Goal: Task Accomplishment & Management: Use online tool/utility

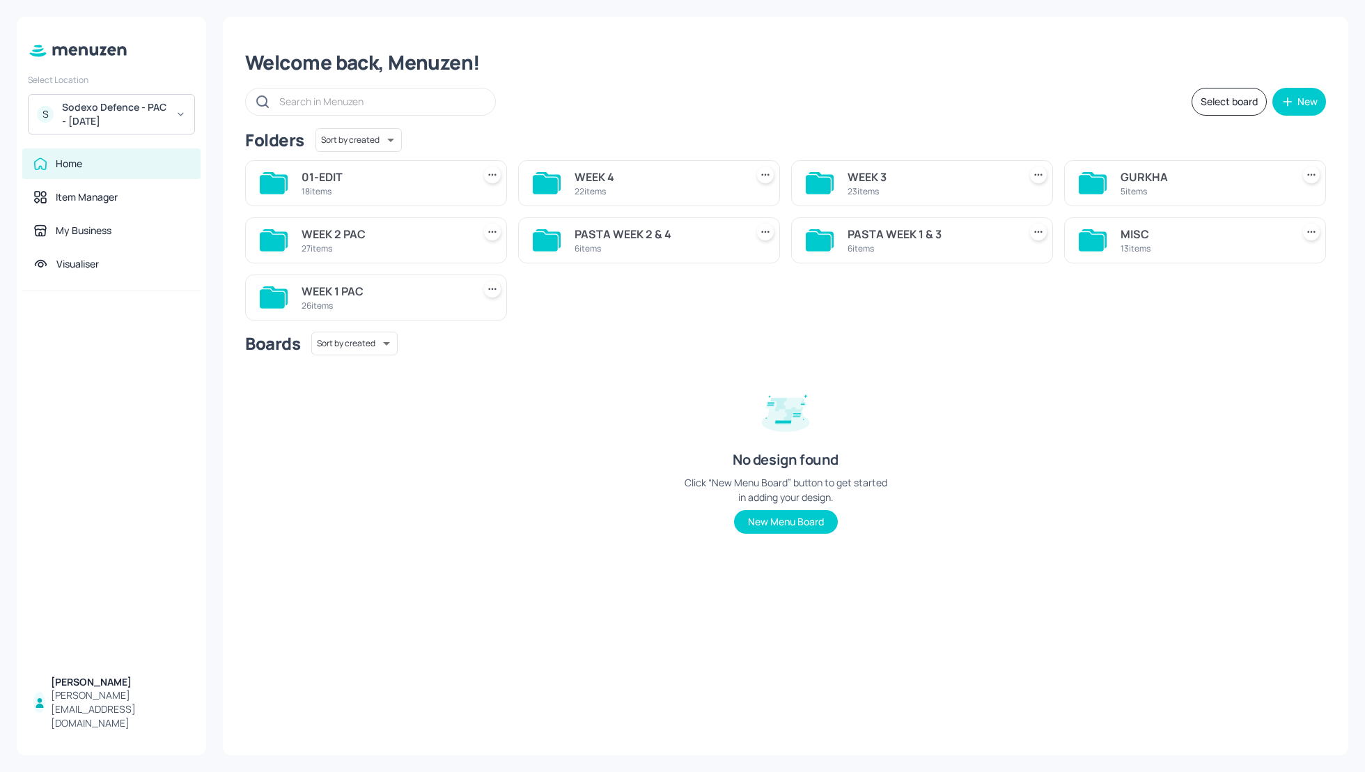
click at [818, 58] on div "Welcome back, Menuzen!" at bounding box center [785, 62] width 1081 height 25
click at [581, 177] on div "WEEK 4" at bounding box center [658, 177] width 166 height 17
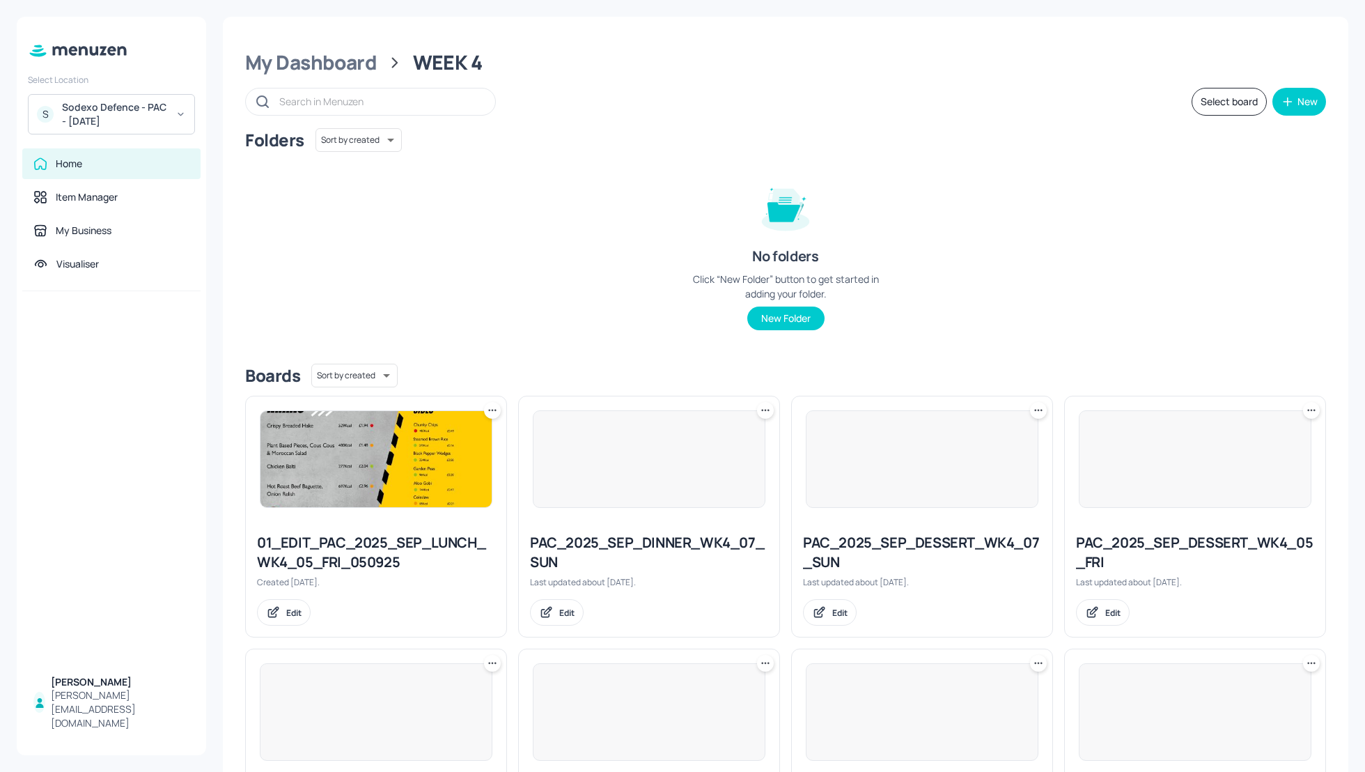
click at [983, 233] on div "Folders Sort by created id ​ No folders Click “New Folder” button to get starte…" at bounding box center [785, 240] width 1081 height 224
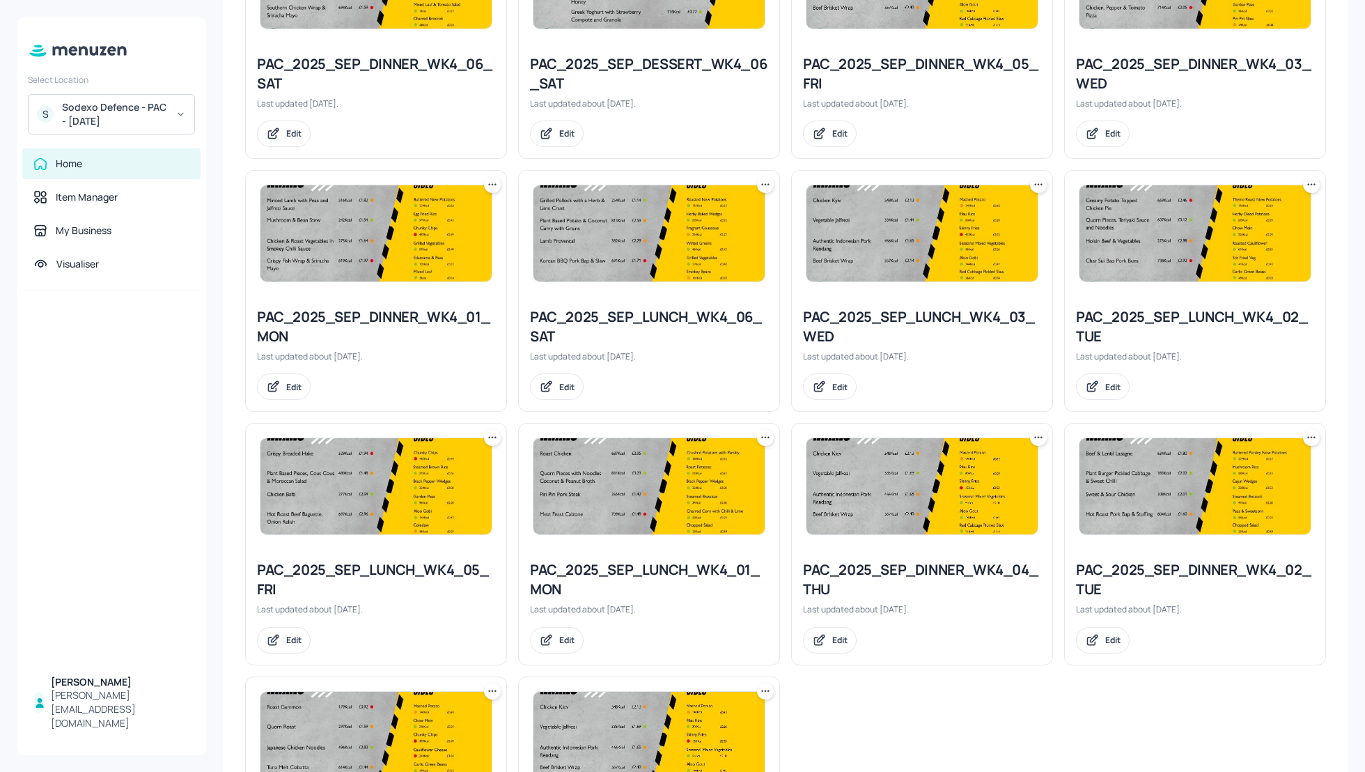
scroll to position [973, 0]
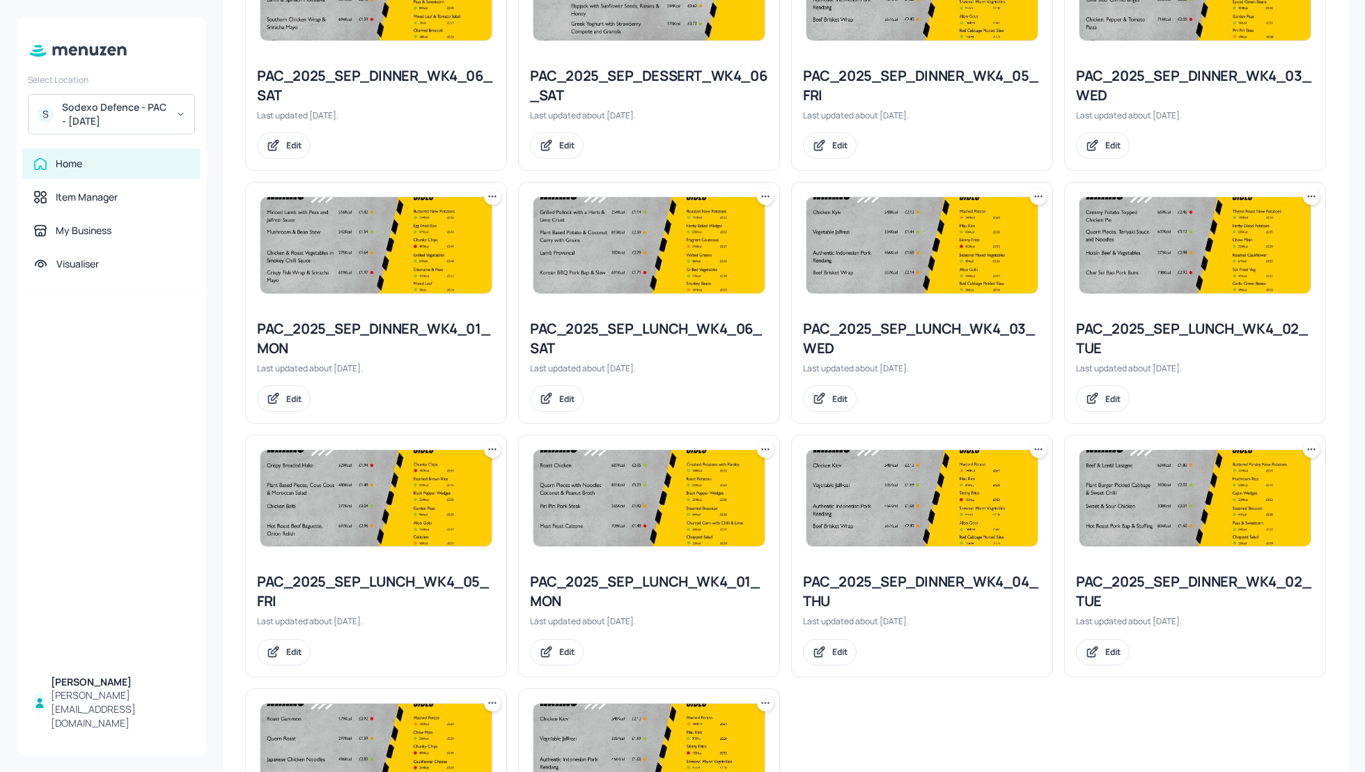
click at [638, 580] on div "PAC_2025_SEP_LUNCH_WK4_01_MON" at bounding box center [649, 591] width 238 height 39
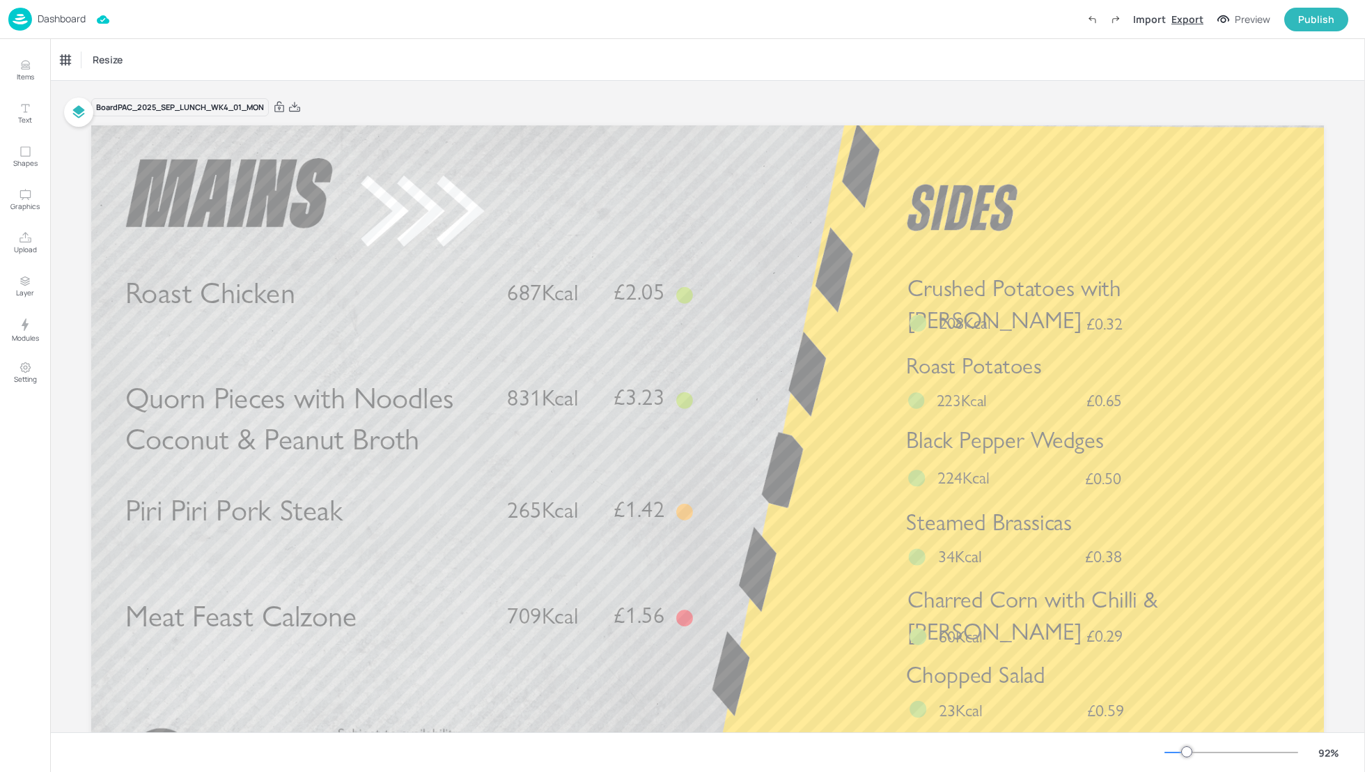
click at [1194, 17] on div "Export" at bounding box center [1188, 19] width 32 height 15
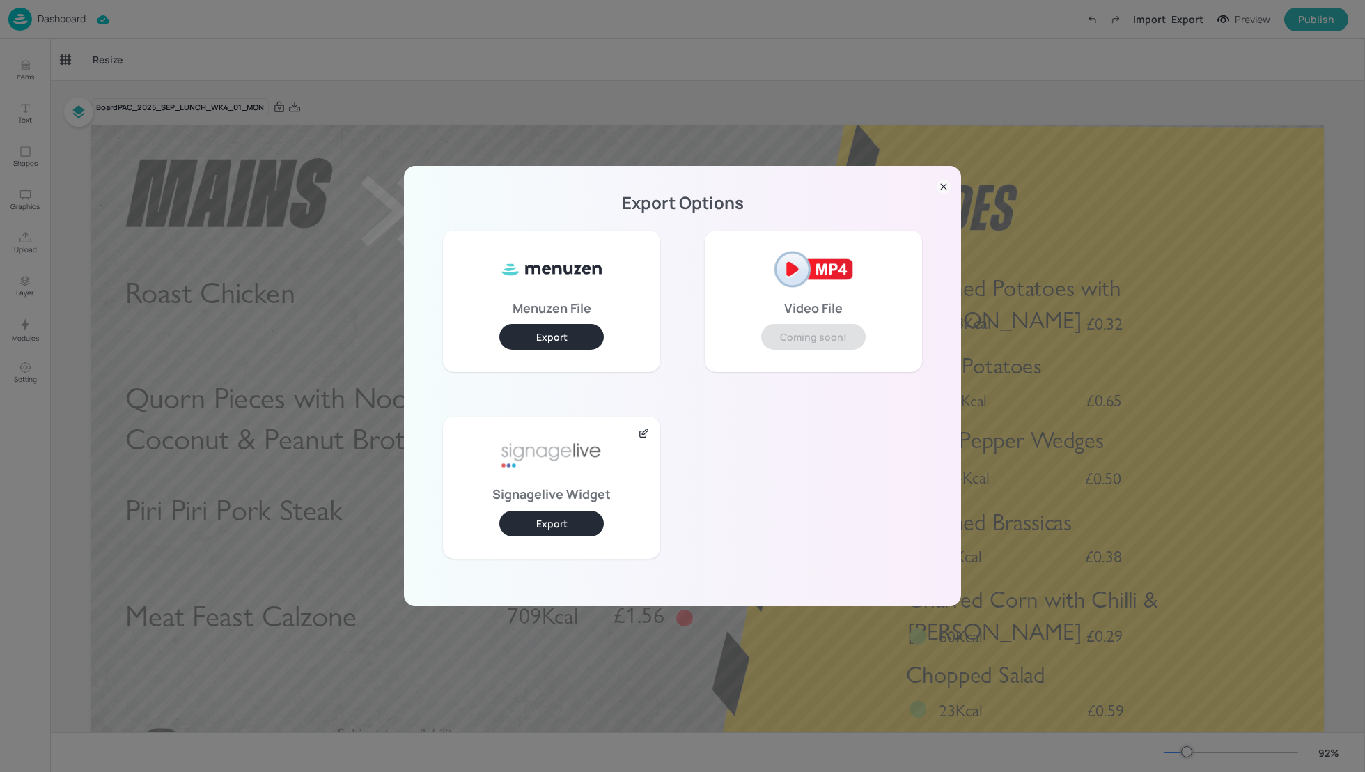
click at [557, 520] on button "Export" at bounding box center [551, 524] width 104 height 26
